Goal: Find specific page/section: Find specific page/section

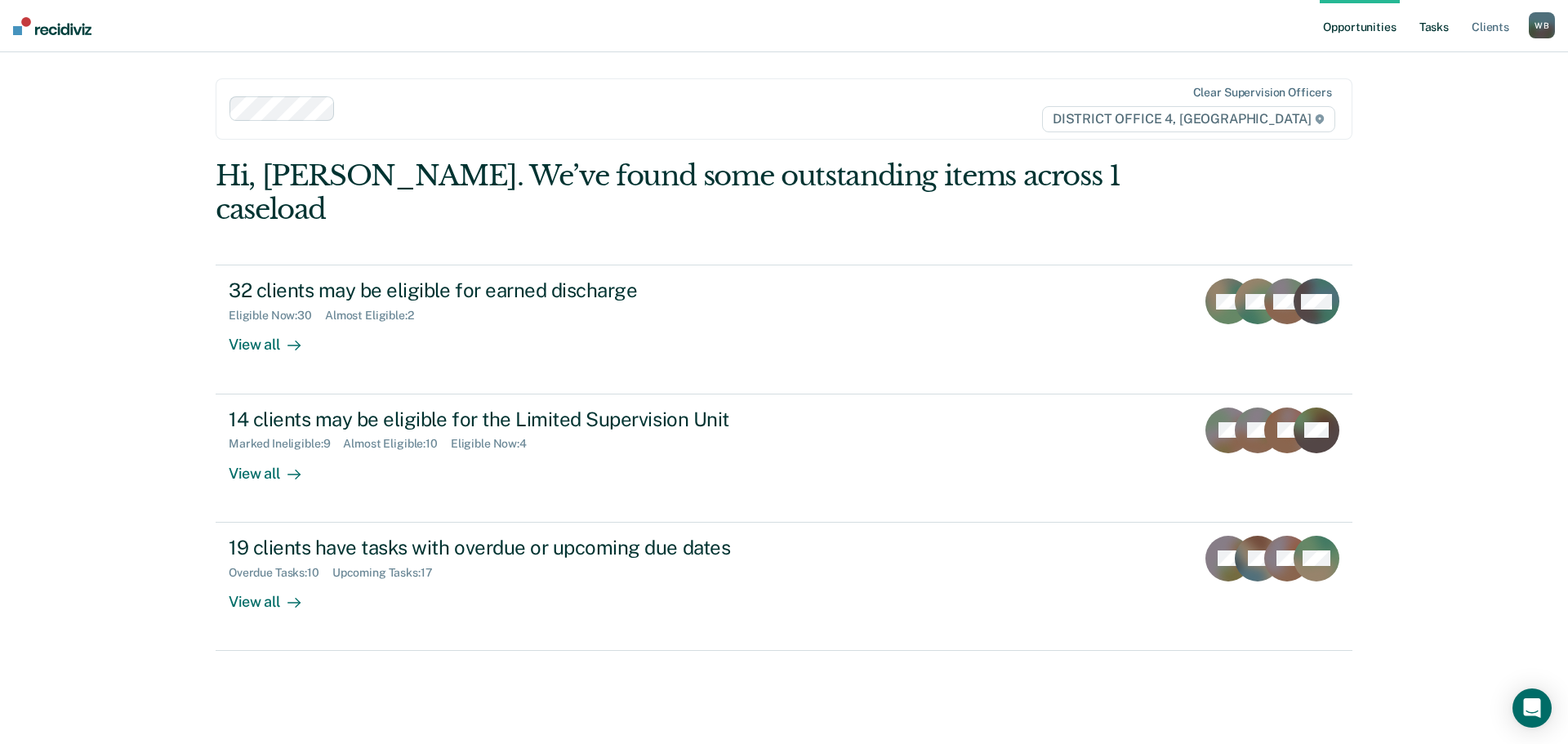
click at [1425, 33] on link "Tasks" at bounding box center [1433, 26] width 36 height 52
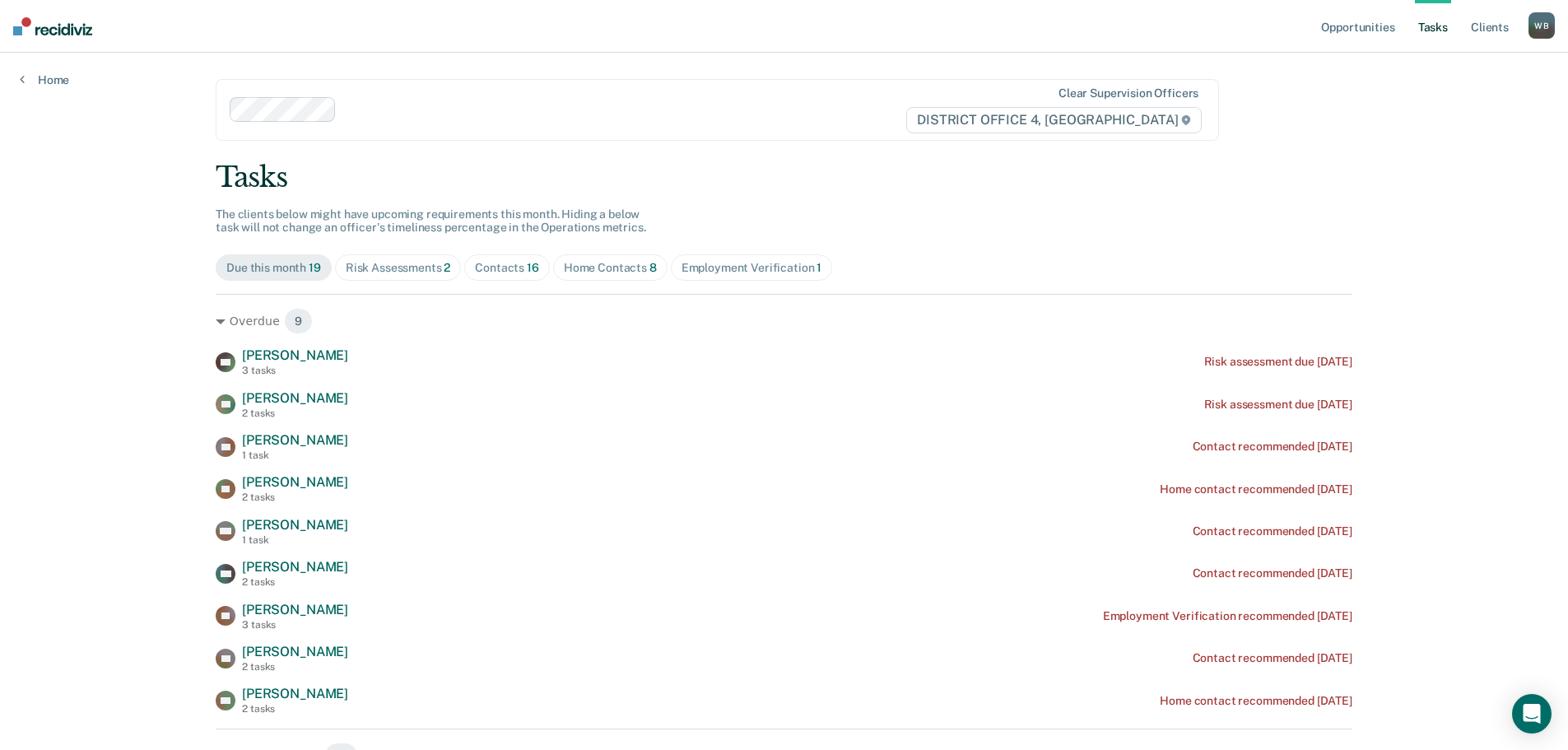
click at [499, 269] on div "Contacts 16" at bounding box center [507, 267] width 64 height 14
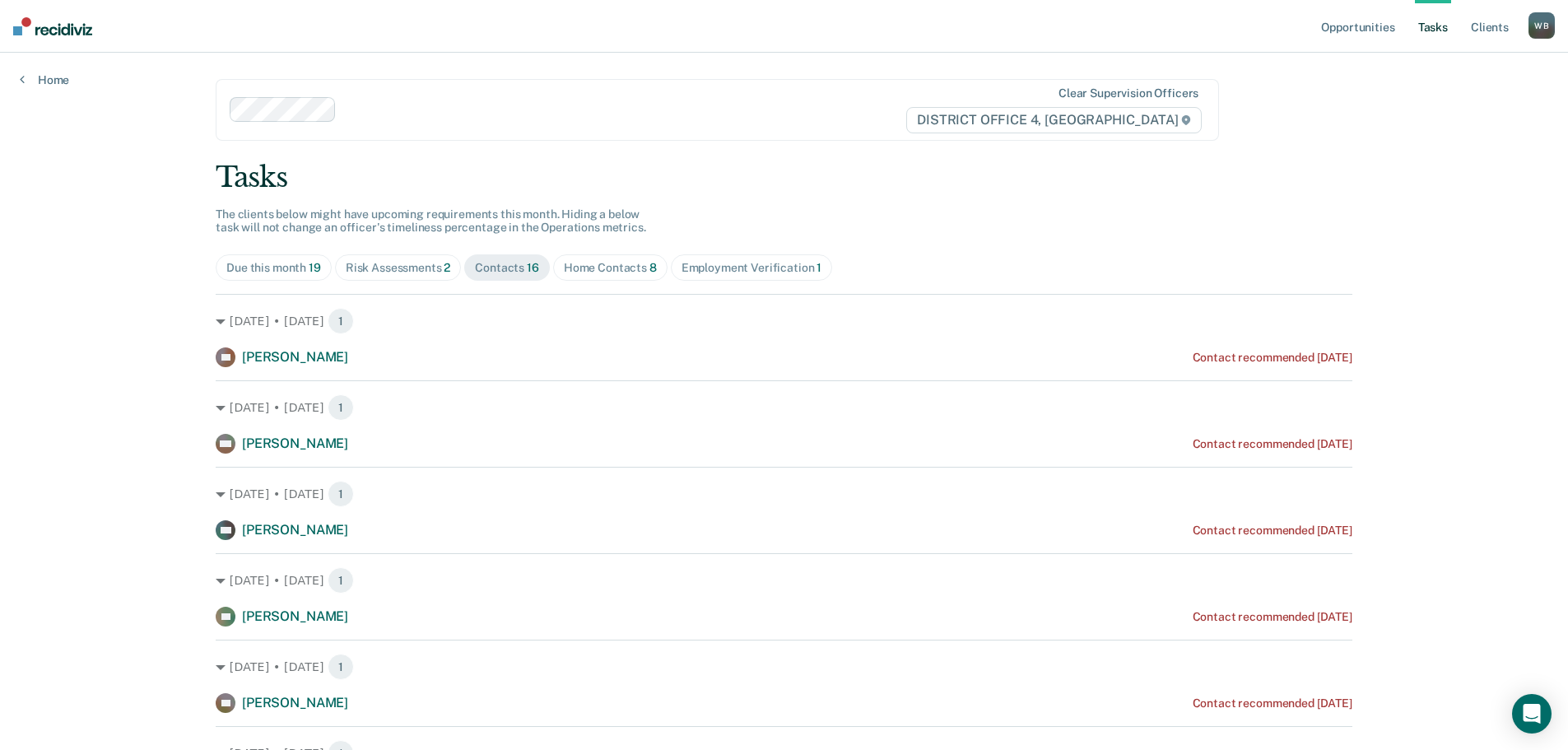
click at [573, 264] on div "Home Contacts 8" at bounding box center [611, 267] width 93 height 14
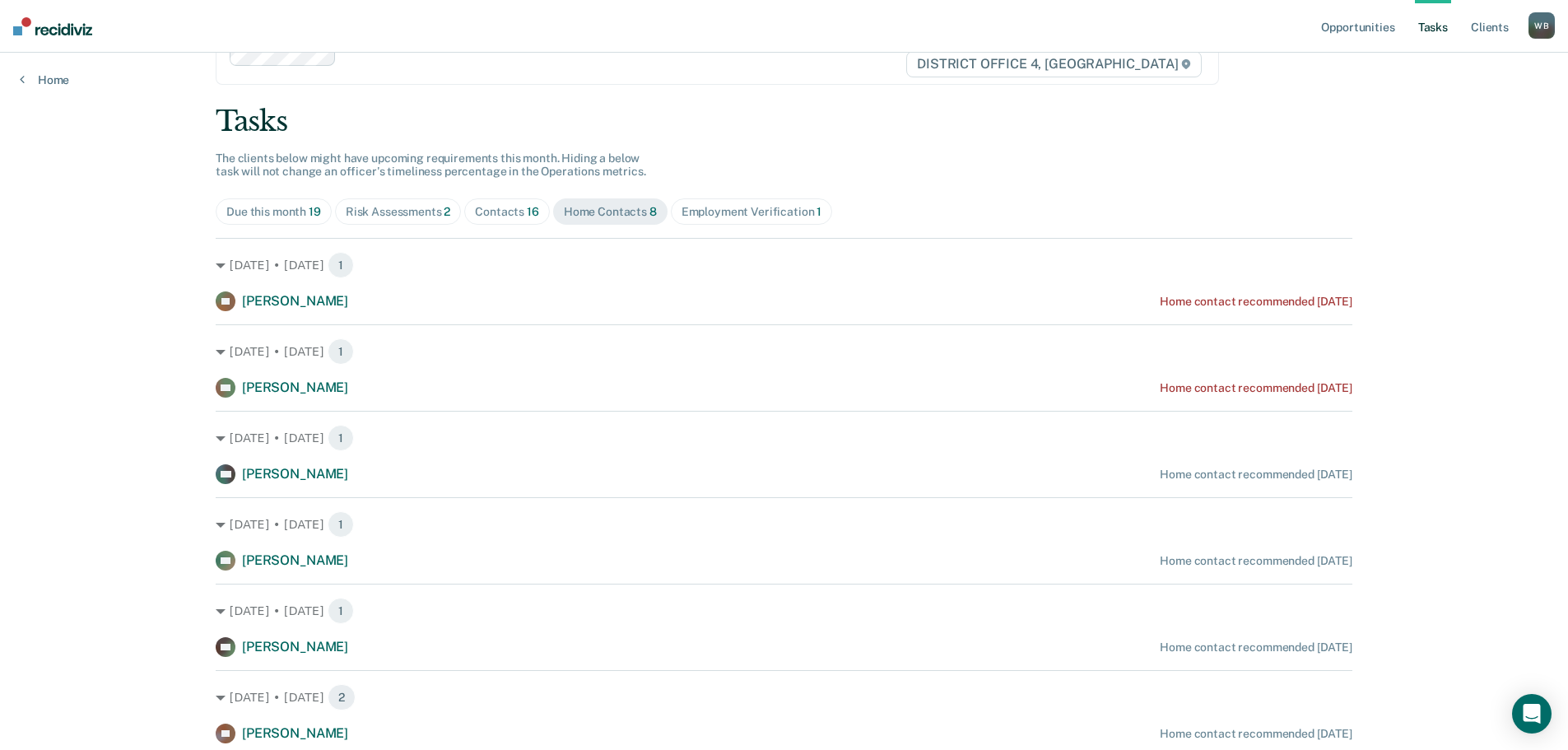
scroll to position [82, 0]
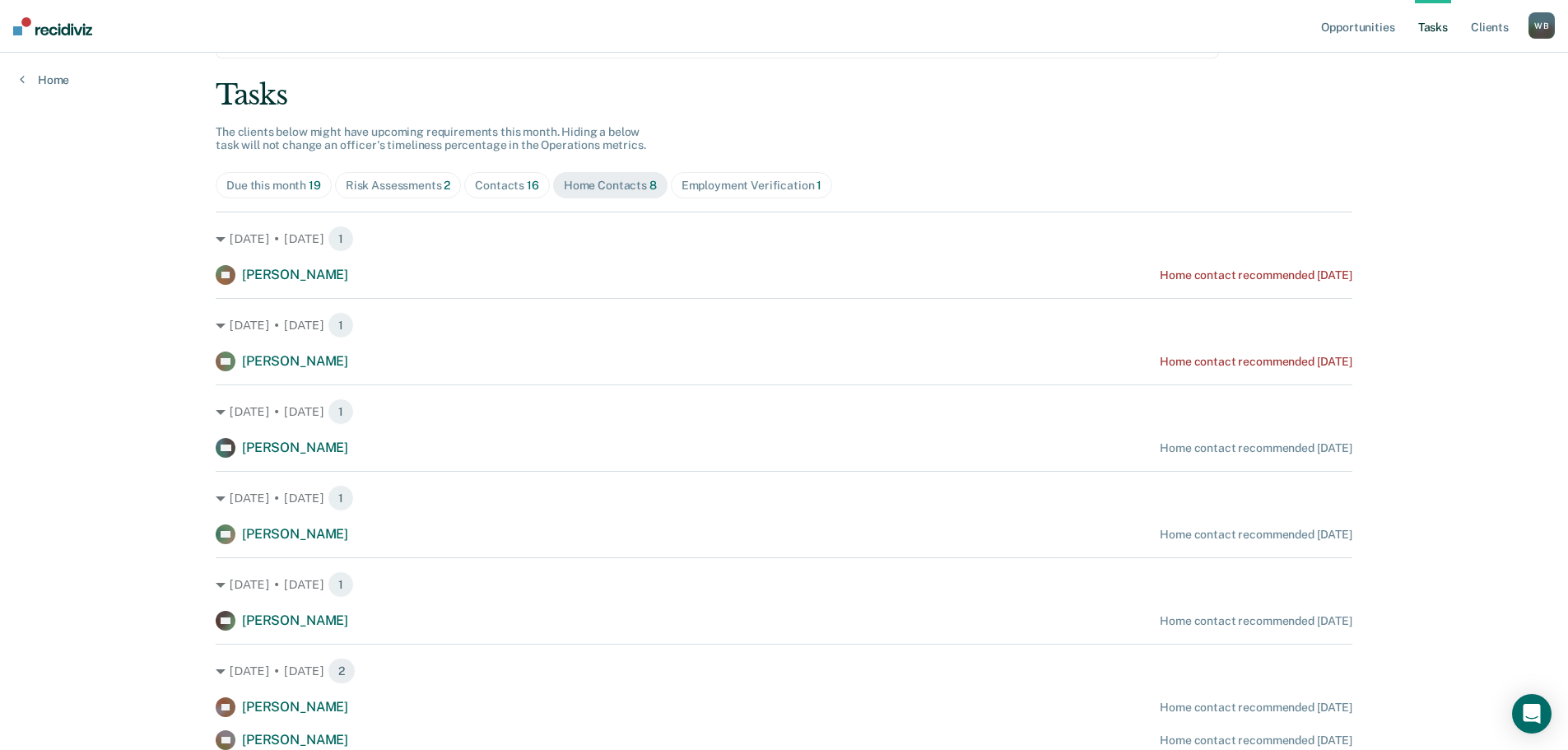
click at [413, 191] on div "Risk Assessments 2" at bounding box center [398, 185] width 106 height 14
